Goal: Transaction & Acquisition: Purchase product/service

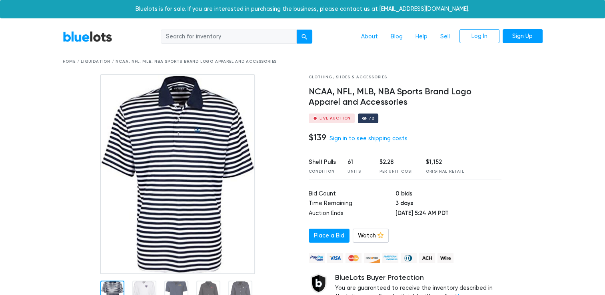
click at [224, 37] on input "search" at bounding box center [229, 37] width 136 height 14
type input "colts"
click at [296, 30] on button "submit" at bounding box center [304, 37] width 16 height 14
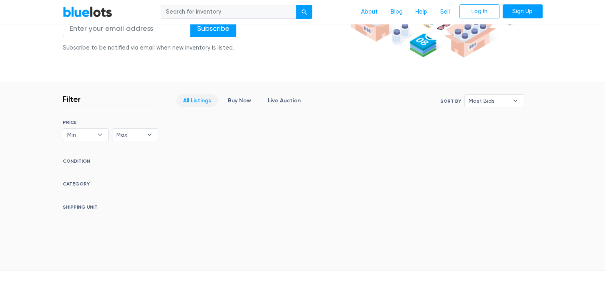
scroll to position [157, 0]
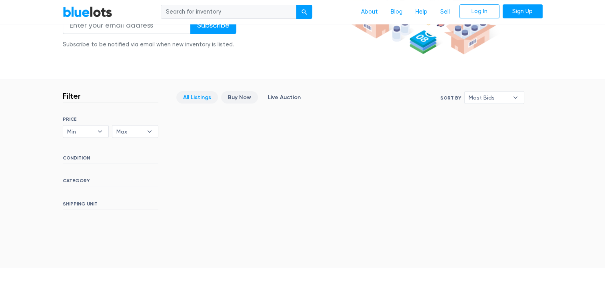
click at [238, 96] on link "Buy Now" at bounding box center [239, 97] width 37 height 12
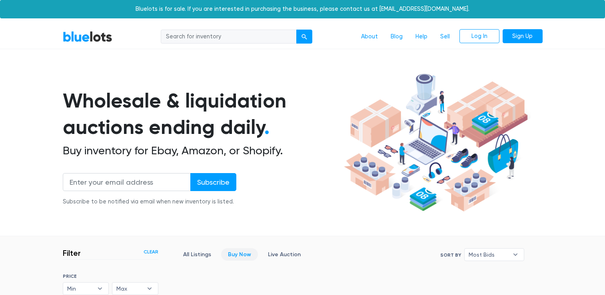
scroll to position [215, 0]
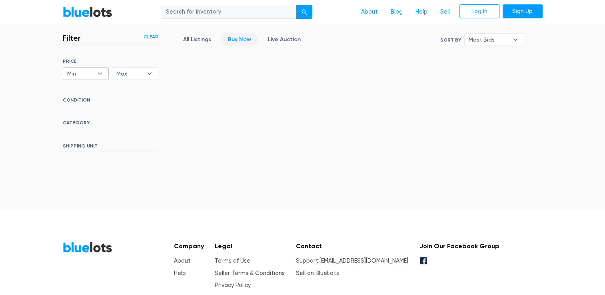
click at [100, 73] on b "▾" at bounding box center [100, 74] width 17 height 12
click at [78, 100] on li "$100" at bounding box center [96, 102] width 62 height 13
select select "10000"
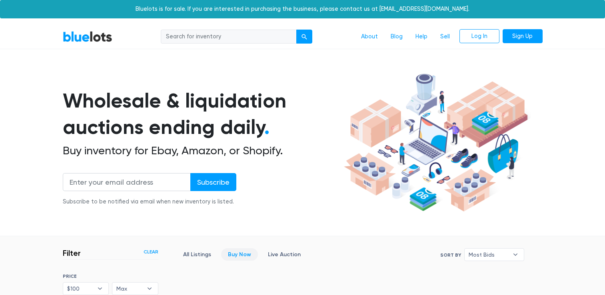
scroll to position [215, 0]
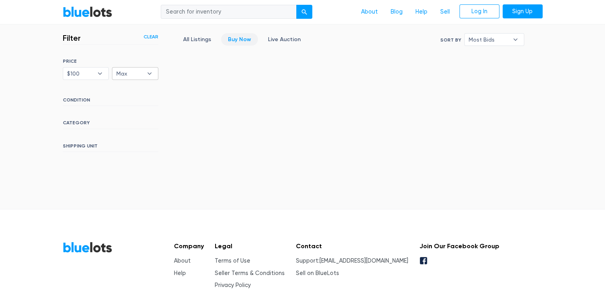
click at [149, 73] on b "▾" at bounding box center [149, 74] width 17 height 12
click at [127, 114] on li "$200" at bounding box center [145, 115] width 62 height 13
select select "20000"
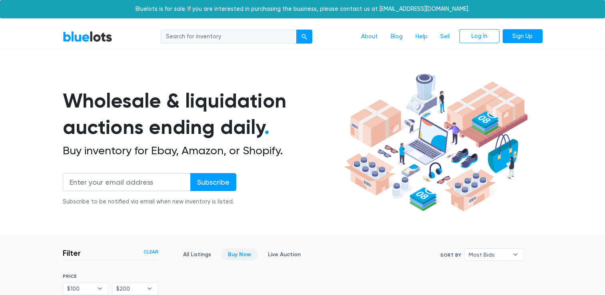
scroll to position [215, 0]
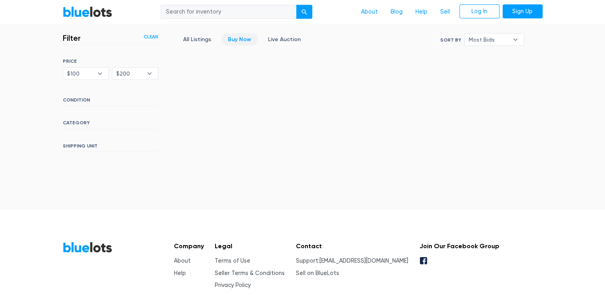
click at [91, 100] on h6 "CONDITION" at bounding box center [111, 101] width 96 height 9
click at [82, 98] on h6 "CONDITION" at bounding box center [111, 101] width 96 height 9
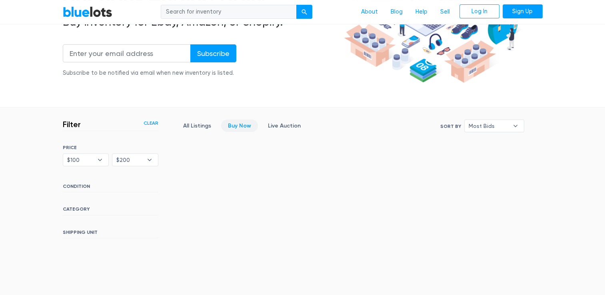
scroll to position [115, 0]
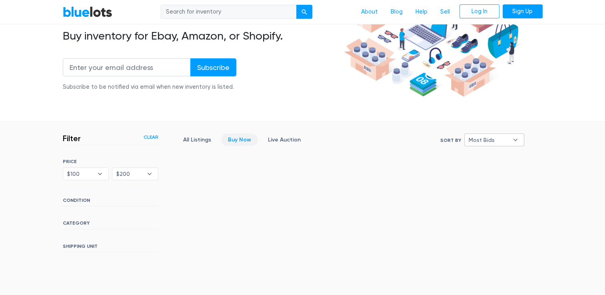
click at [514, 139] on b "▾" at bounding box center [515, 140] width 17 height 12
click at [504, 169] on li "Ending Soonest" at bounding box center [498, 168] width 62 height 13
select select "ending_soonest"
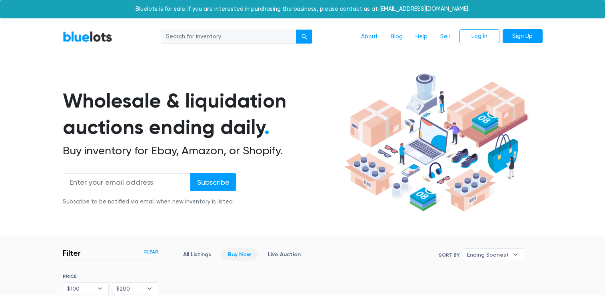
scroll to position [215, 0]
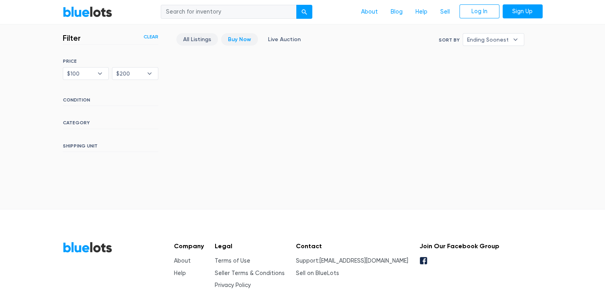
click at [203, 38] on link "All Listings" at bounding box center [197, 39] width 42 height 12
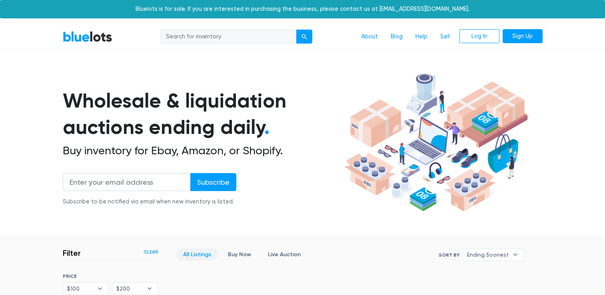
scroll to position [215, 0]
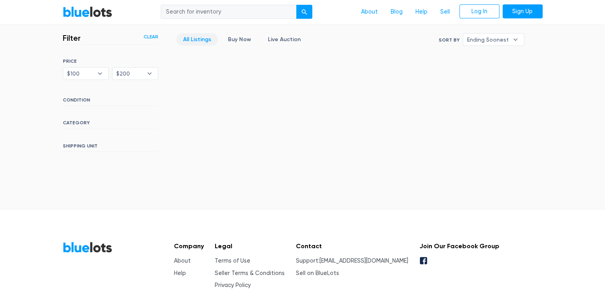
click at [153, 33] on link "Clear" at bounding box center [151, 36] width 15 height 7
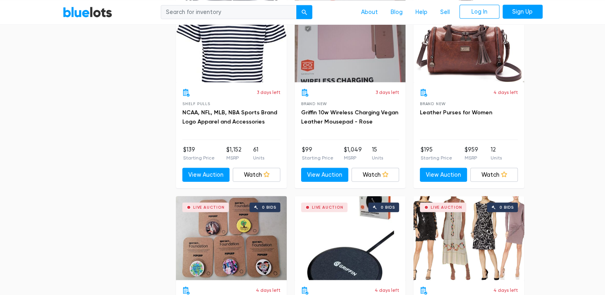
scroll to position [2274, 0]
